Goal: Task Accomplishment & Management: Manage account settings

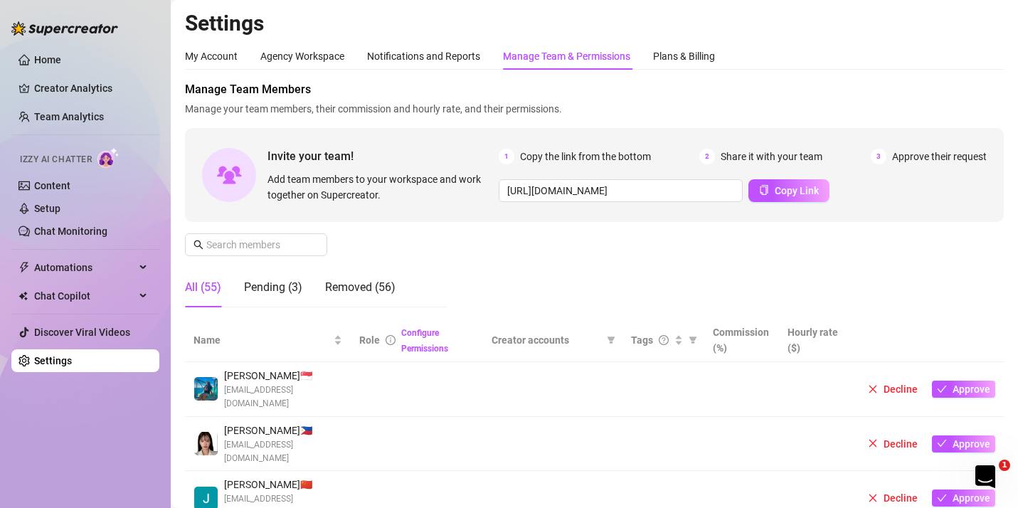
scroll to position [142, 0]
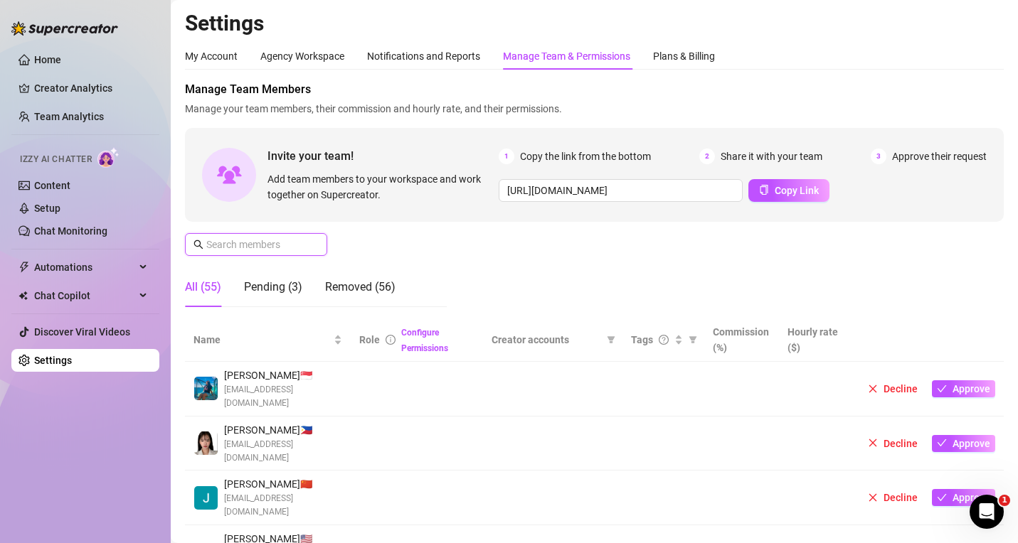
click at [256, 238] on input "text" at bounding box center [256, 245] width 101 height 16
paste input "Macadasig"
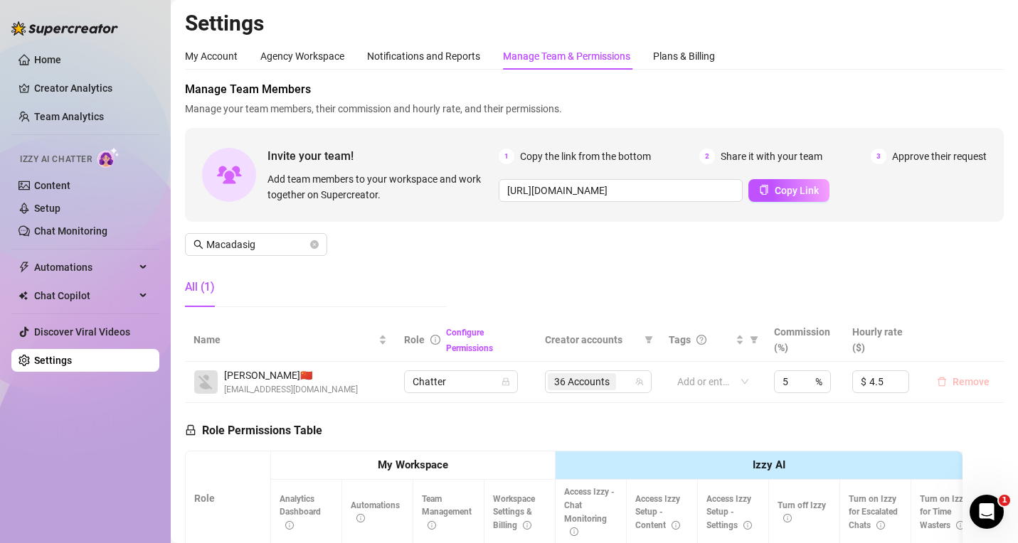
click at [952, 383] on span "Remove" at bounding box center [970, 381] width 37 height 11
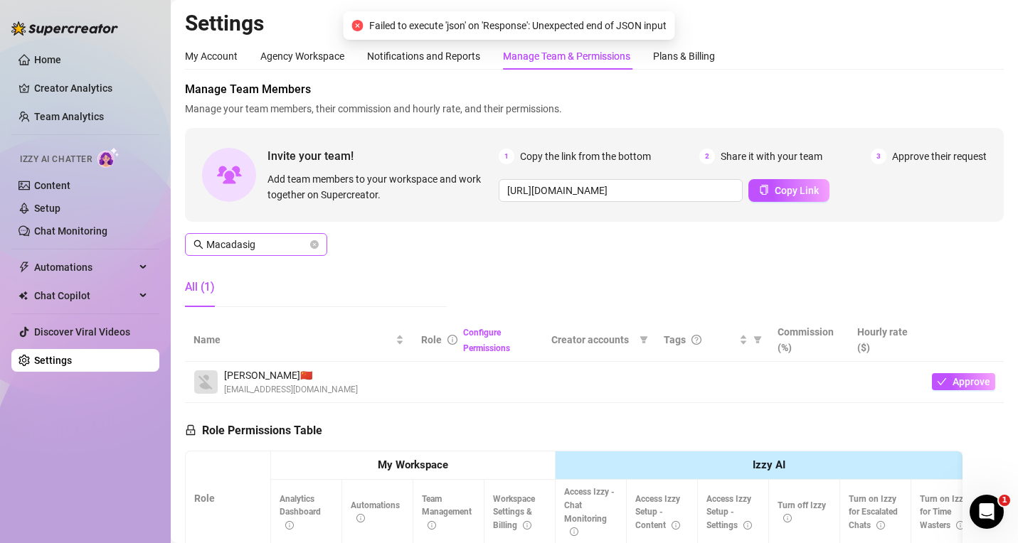
click at [277, 236] on span "Macadasig" at bounding box center [256, 244] width 142 height 23
drag, startPoint x: 263, startPoint y: 240, endPoint x: 141, endPoint y: 220, distance: 124.0
click at [138, 223] on div "Home Creator Analytics Team Analytics Izzy AI Chatter Content Setup Chat Monito…" at bounding box center [509, 271] width 1018 height 543
paste input "Betrono"
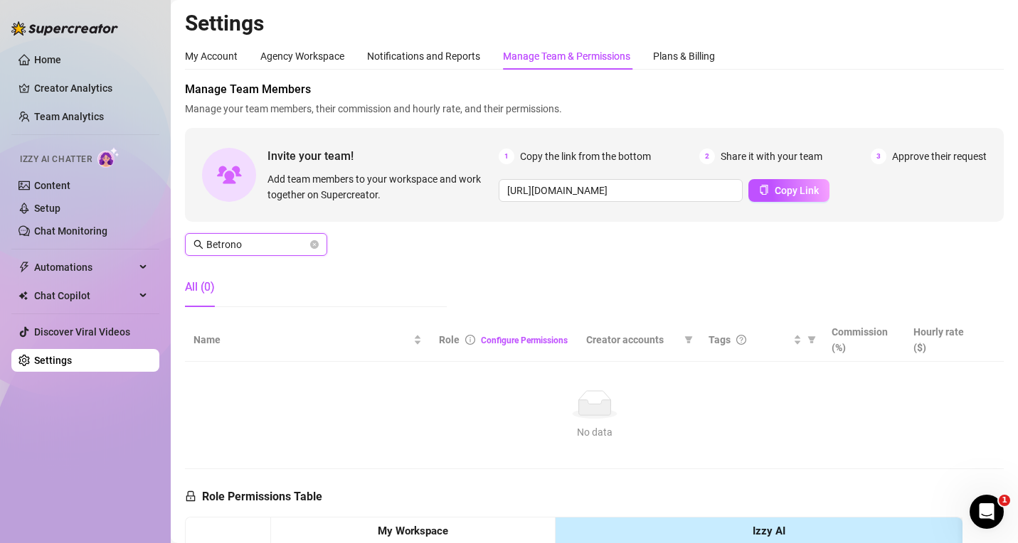
drag, startPoint x: 271, startPoint y: 251, endPoint x: 75, endPoint y: 244, distance: 195.7
click at [75, 244] on div "Home Creator Analytics Team Analytics Izzy AI Chatter Content Setup Chat Monito…" at bounding box center [509, 271] width 1018 height 543
paste input "Macadasig"
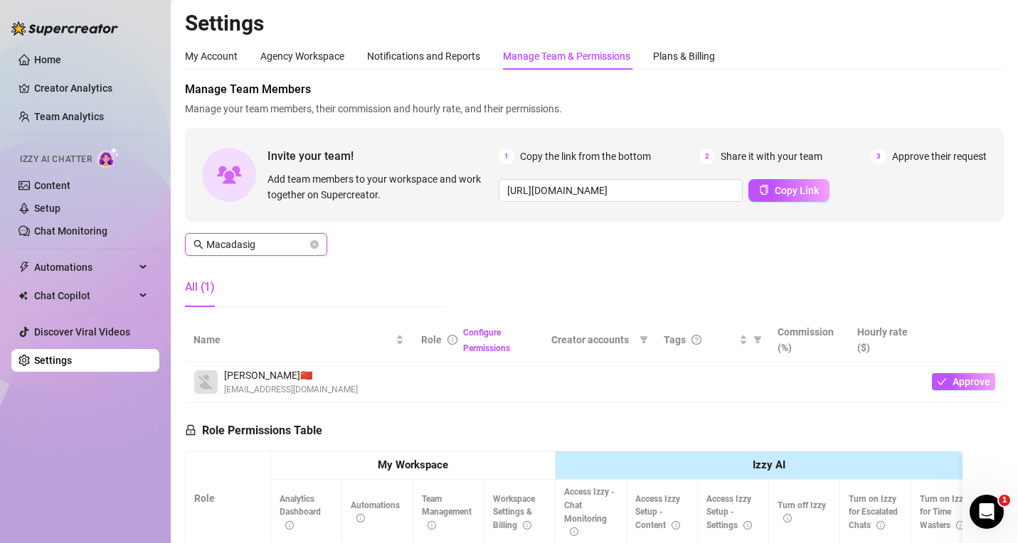
type input "Macadasig"
